Goal: Navigation & Orientation: Find specific page/section

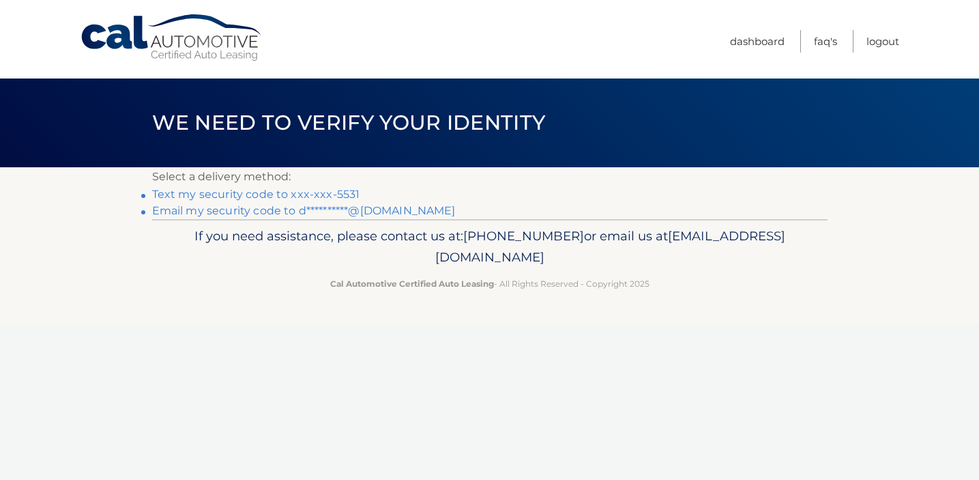
click at [324, 194] on link "Text my security code to xxx-xxx-5531" at bounding box center [256, 194] width 208 height 13
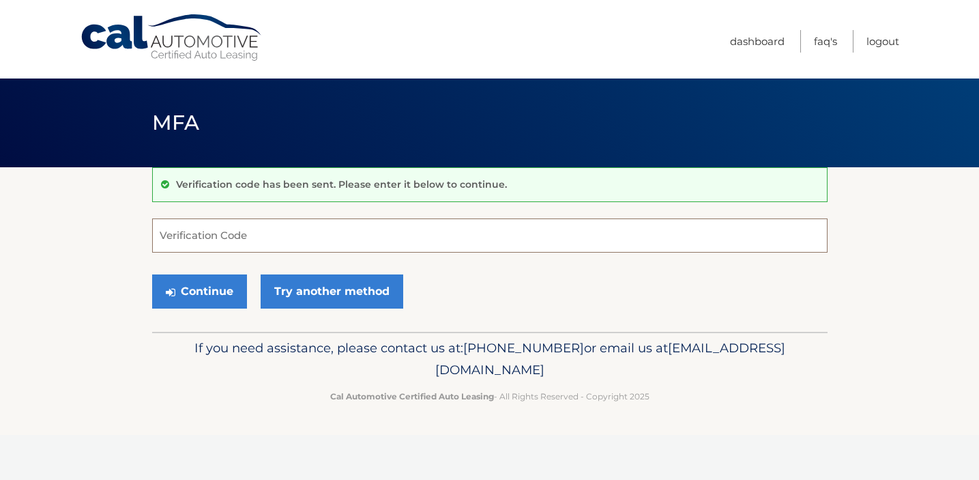
click at [296, 230] on input "Verification Code" at bounding box center [489, 235] width 675 height 34
type input "031835"
click at [182, 286] on button "Continue" at bounding box center [199, 291] width 95 height 34
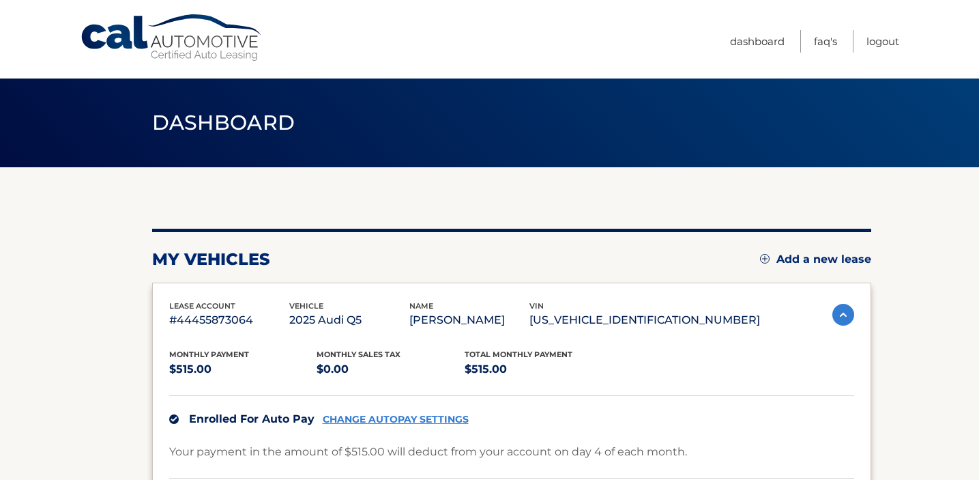
scroll to position [3, 0]
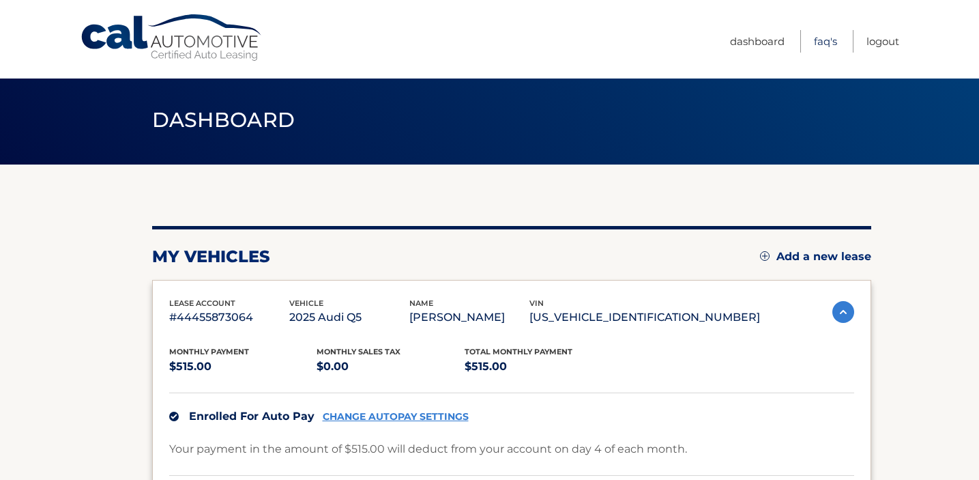
click at [821, 39] on link "FAQ's" at bounding box center [825, 41] width 23 height 23
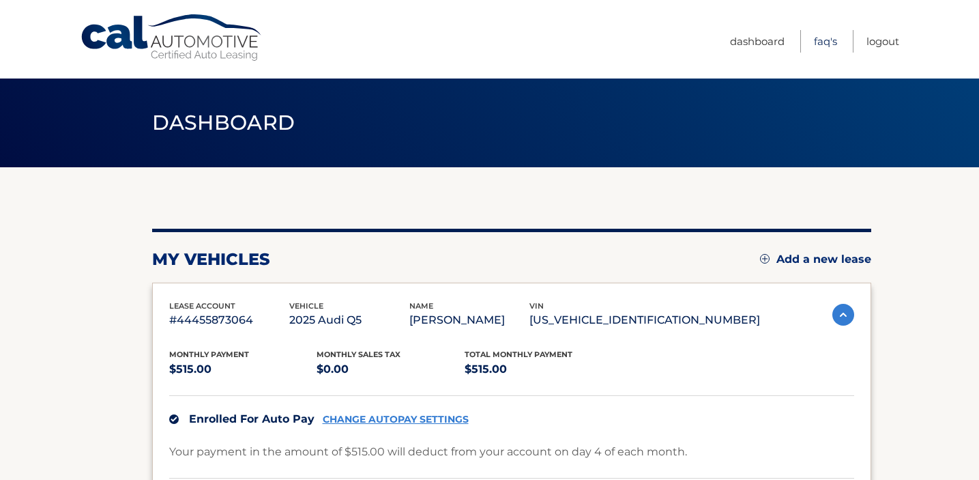
click at [821, 40] on link "FAQ's" at bounding box center [825, 41] width 23 height 23
click at [757, 38] on link "Dashboard" at bounding box center [757, 41] width 55 height 23
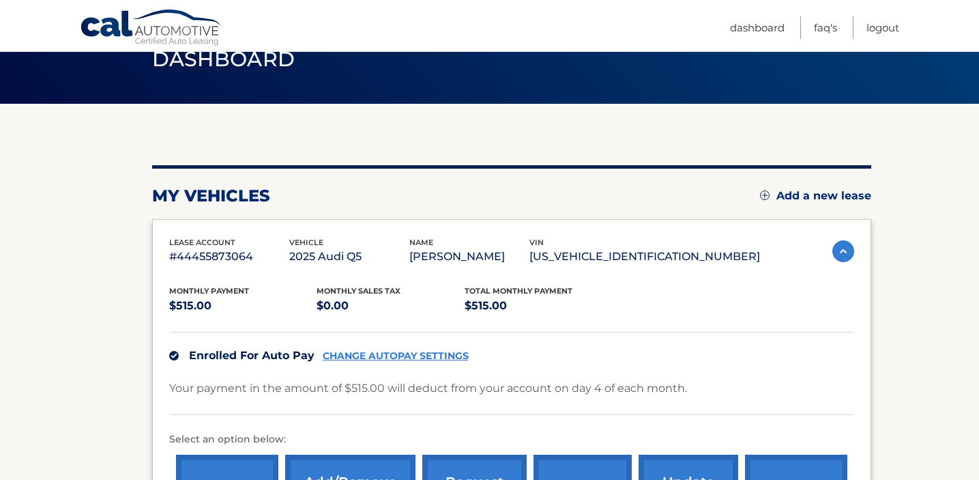
scroll to position [70, 0]
